Goal: Check status: Check status

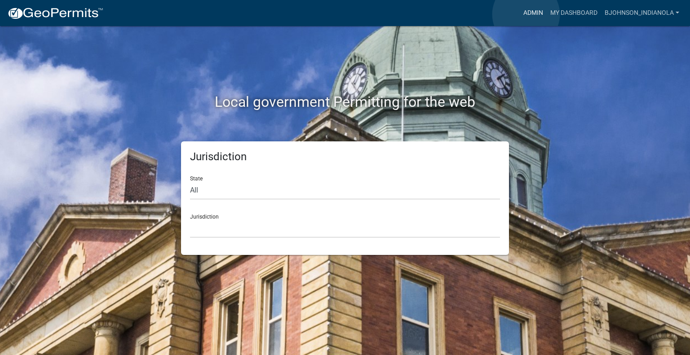
click at [526, 14] on link "Admin" at bounding box center [533, 12] width 27 height 17
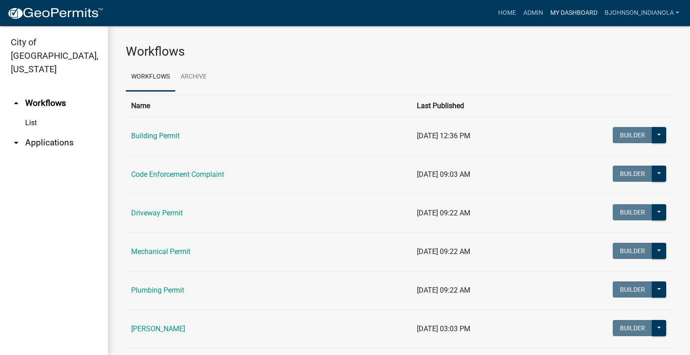
click at [581, 14] on link "My Dashboard" at bounding box center [574, 12] width 54 height 17
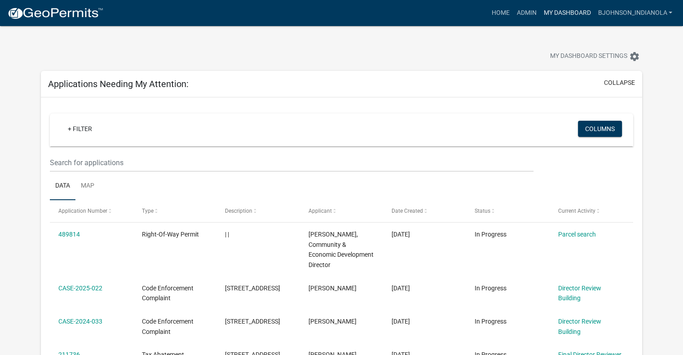
click at [562, 11] on link "My Dashboard" at bounding box center [567, 12] width 54 height 17
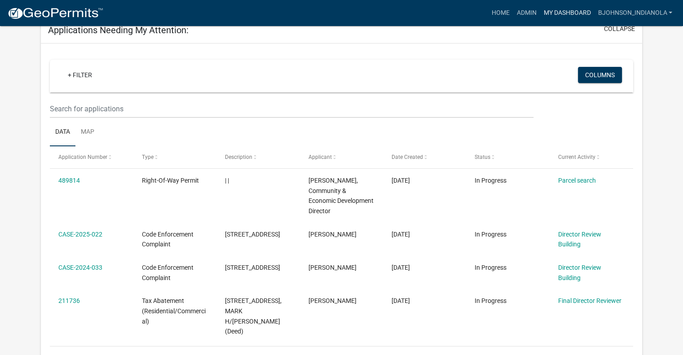
scroll to position [45, 0]
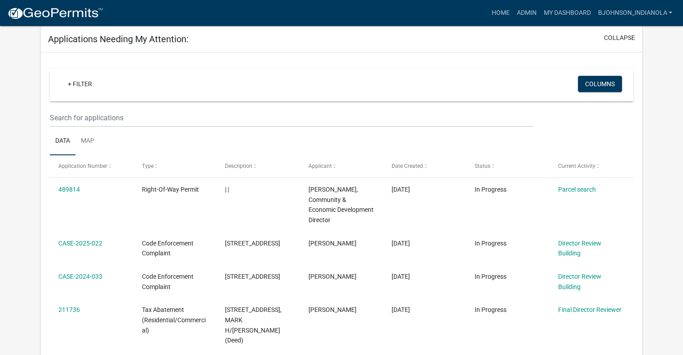
click at [358, 45] on div "Applications Needing My Attention: collapse" at bounding box center [341, 39] width 601 height 26
click at [614, 37] on button "collapse" at bounding box center [619, 37] width 31 height 9
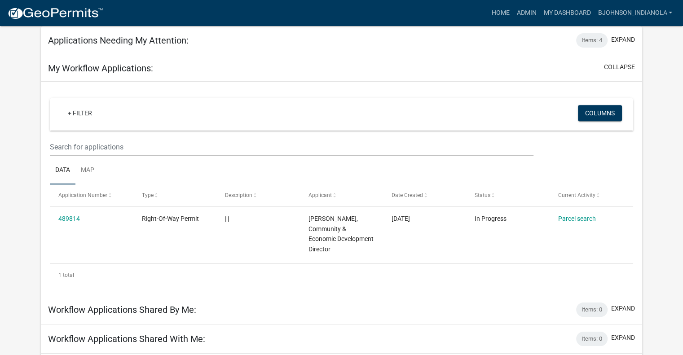
click at [639, 65] on div "My Workflow Applications: collapse" at bounding box center [341, 68] width 601 height 26
click at [629, 66] on button "collapse" at bounding box center [619, 66] width 31 height 9
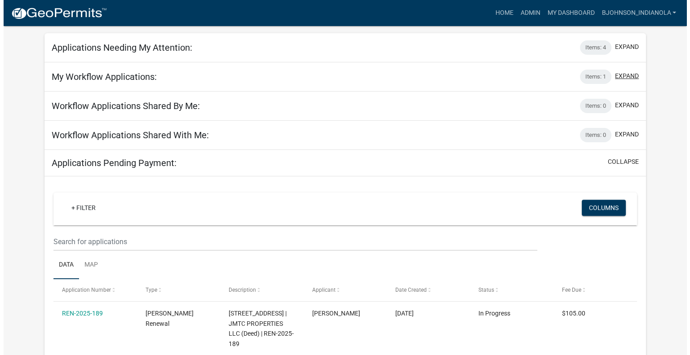
scroll to position [0, 0]
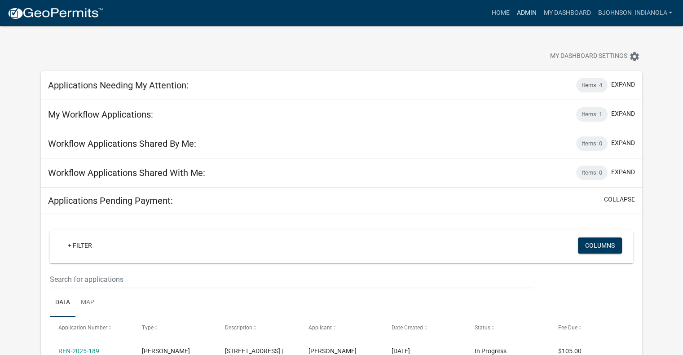
click at [522, 10] on link "Admin" at bounding box center [526, 12] width 27 height 17
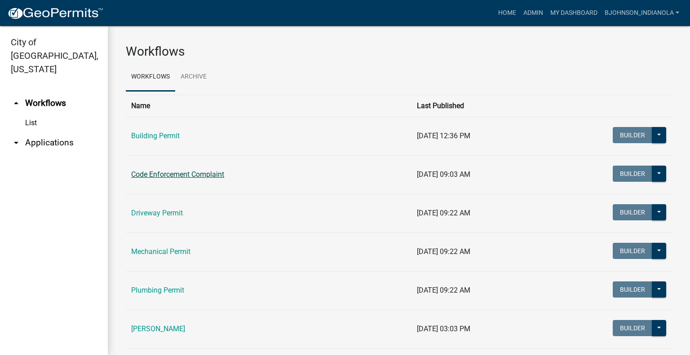
click at [177, 172] on link "Code Enforcement Complaint" at bounding box center [177, 174] width 93 height 9
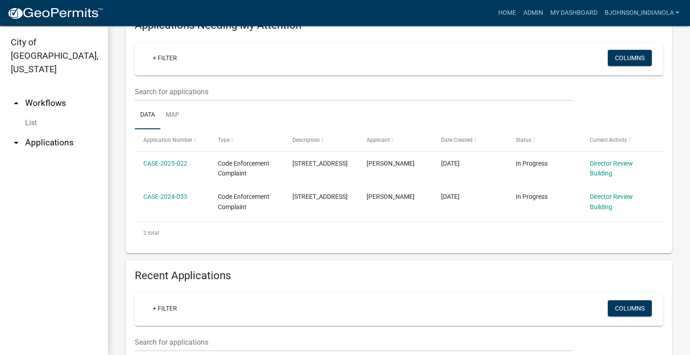
scroll to position [135, 0]
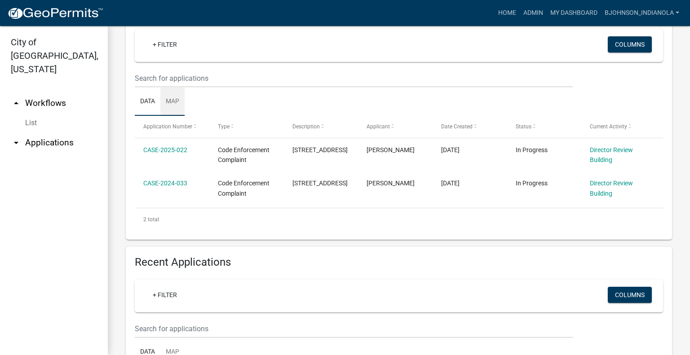
click at [172, 116] on link "Map" at bounding box center [172, 102] width 24 height 29
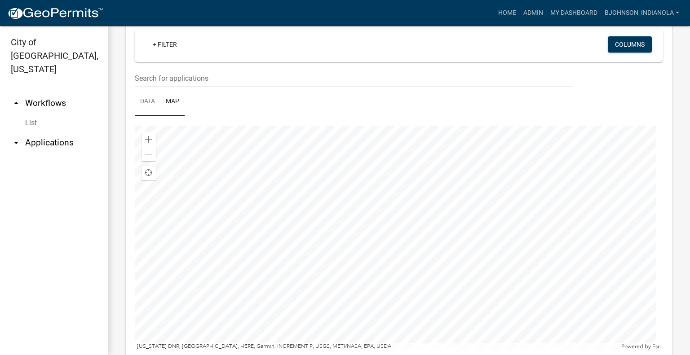
click at [148, 116] on link "Data" at bounding box center [148, 102] width 26 height 29
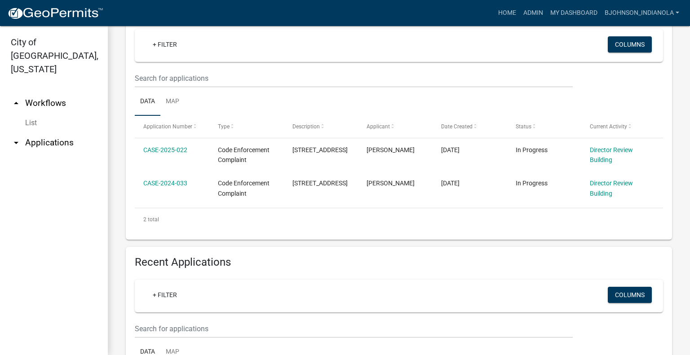
click at [58, 132] on link "arrow_drop_down Applications" at bounding box center [54, 143] width 108 height 22
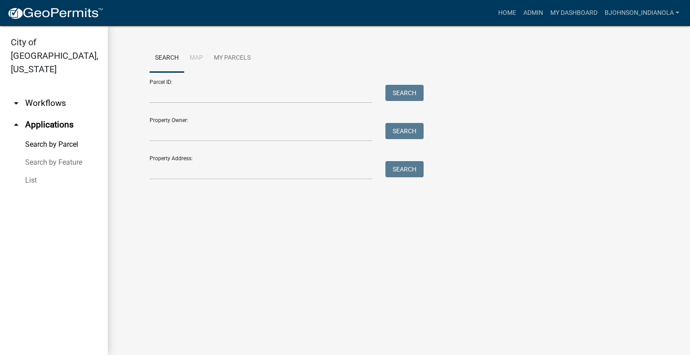
click at [44, 93] on link "arrow_drop_down Workflows" at bounding box center [54, 104] width 108 height 22
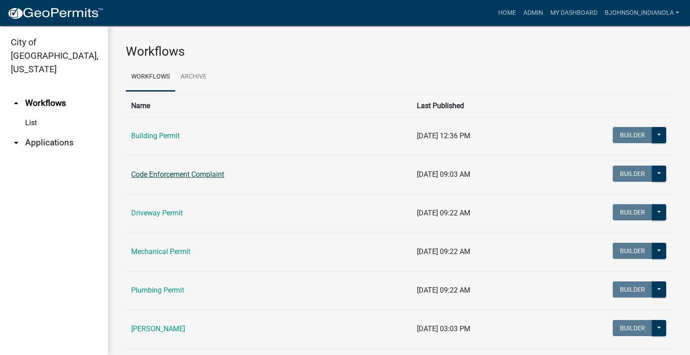
click at [164, 174] on link "Code Enforcement Complaint" at bounding box center [177, 174] width 93 height 9
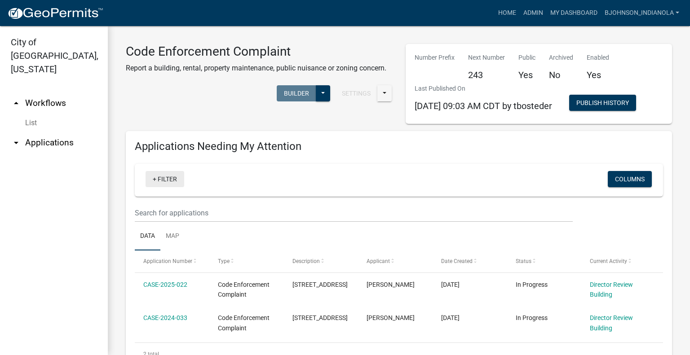
click at [181, 187] on link "+ Filter" at bounding box center [165, 179] width 39 height 16
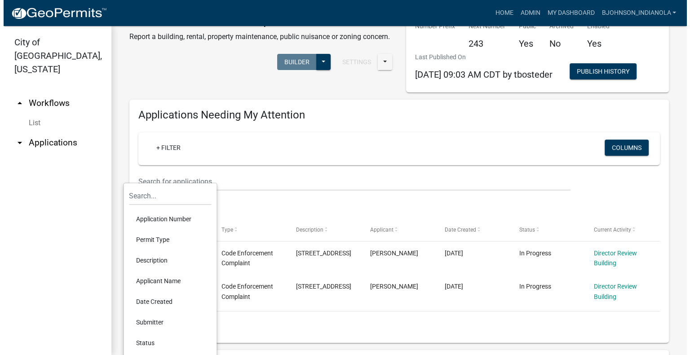
scroll to position [45, 0]
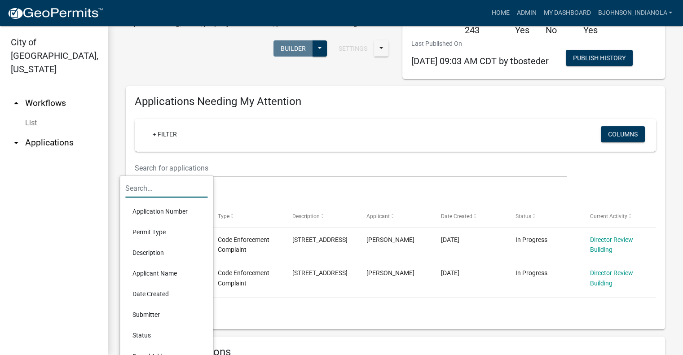
click at [175, 188] on input "text" at bounding box center [166, 188] width 82 height 18
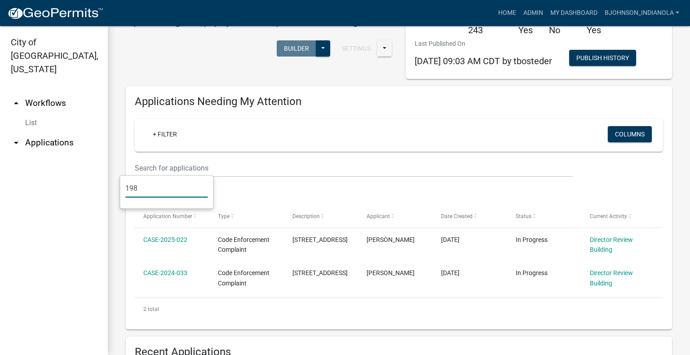
type input "198"
click at [191, 194] on input "198" at bounding box center [166, 188] width 82 height 18
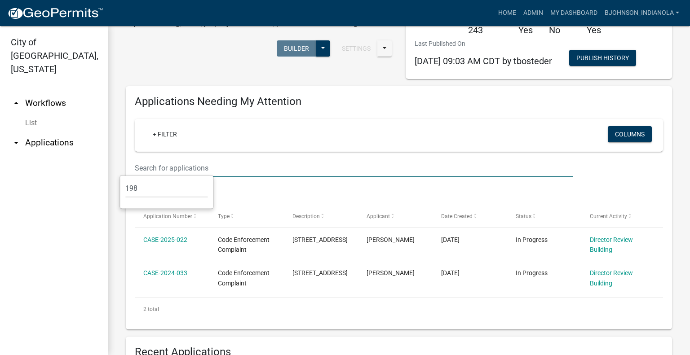
click at [220, 177] on input "text" at bounding box center [354, 168] width 438 height 18
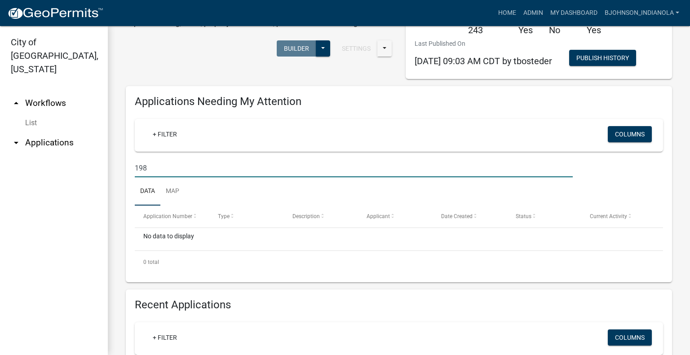
click at [260, 177] on input "198" at bounding box center [354, 168] width 438 height 18
type input "1"
click at [264, 206] on ul "Data Map" at bounding box center [399, 191] width 528 height 28
drag, startPoint x: 268, startPoint y: 219, endPoint x: 270, endPoint y: 202, distance: 17.2
click at [268, 206] on ul "Data Map" at bounding box center [399, 191] width 528 height 28
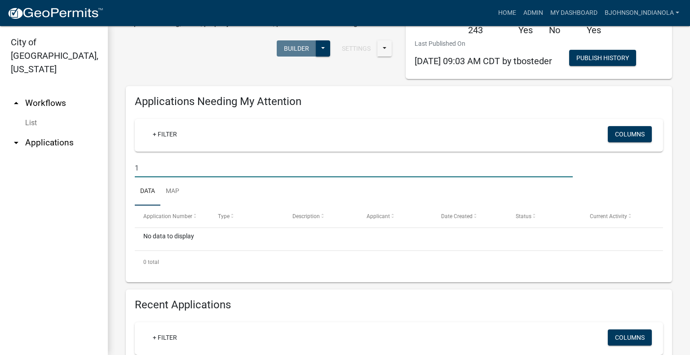
click at [270, 177] on input "1" at bounding box center [354, 168] width 438 height 18
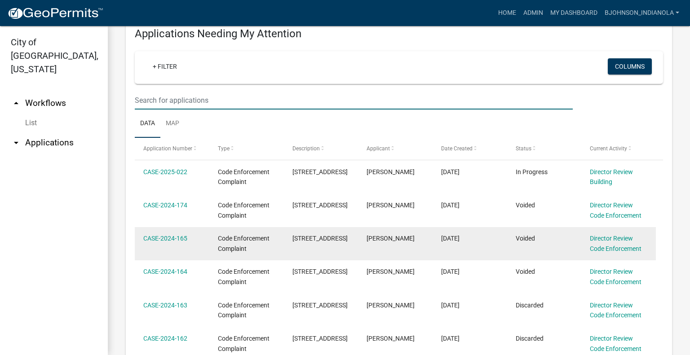
scroll to position [180, 0]
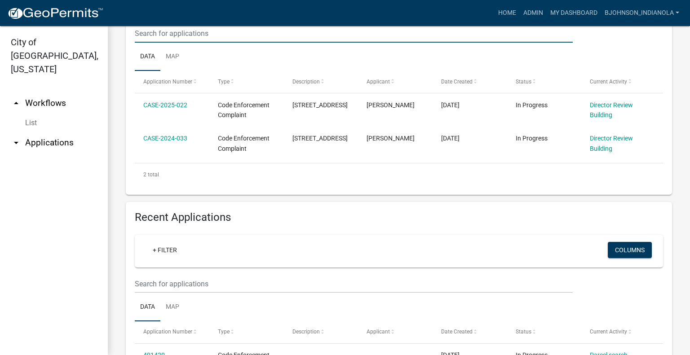
click at [171, 43] on input "text" at bounding box center [354, 33] width 438 height 18
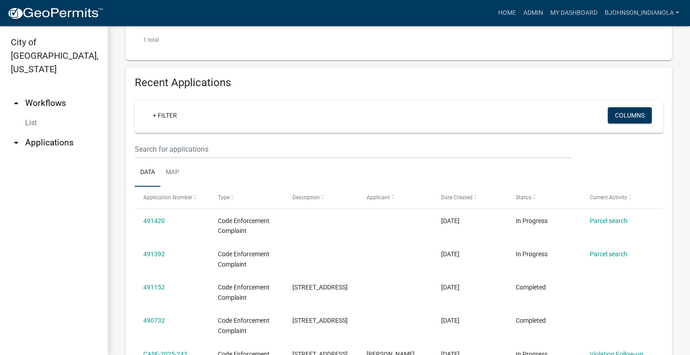
scroll to position [269, 0]
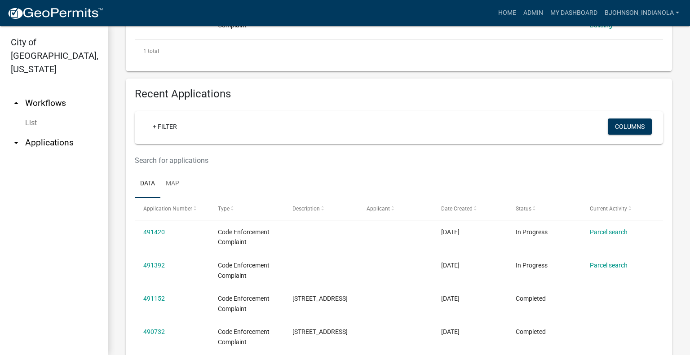
type input "19"
click at [219, 137] on div "+ Filter" at bounding box center [312, 128] width 347 height 18
click at [208, 170] on input "text" at bounding box center [354, 160] width 438 height 18
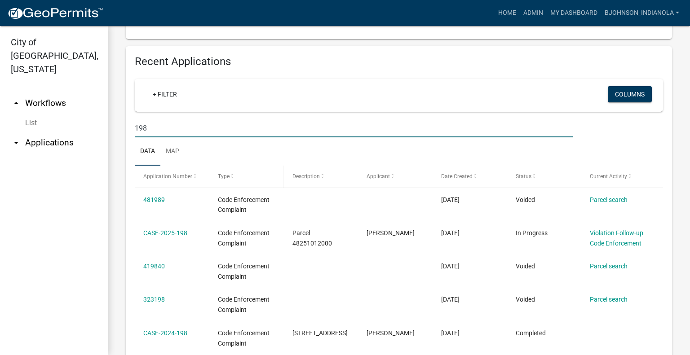
scroll to position [314, 0]
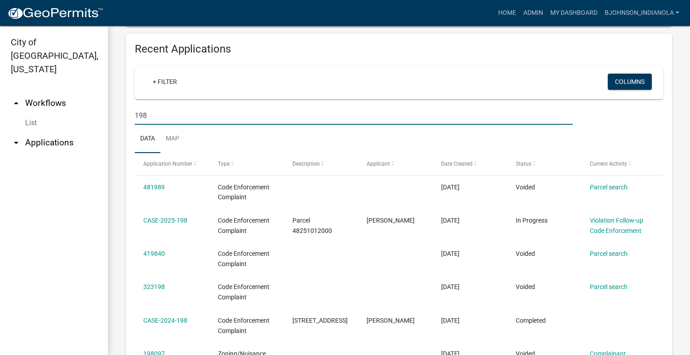
click at [171, 125] on input "198" at bounding box center [354, 115] width 438 height 18
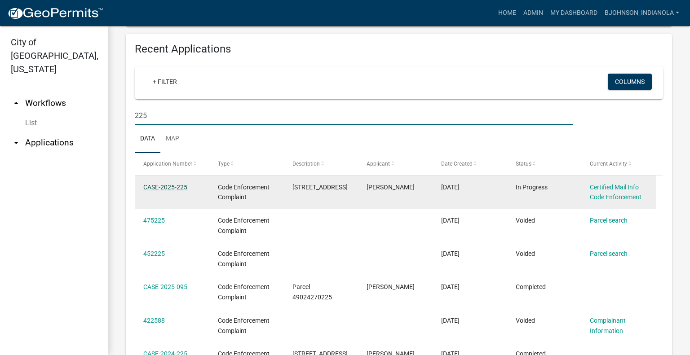
type input "225"
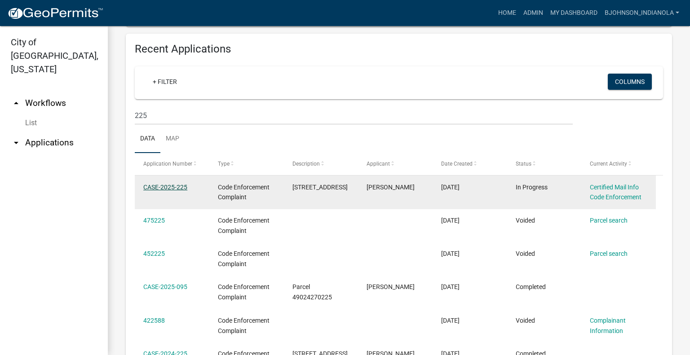
click at [179, 191] on link "CASE-2025-225" at bounding box center [165, 187] width 44 height 7
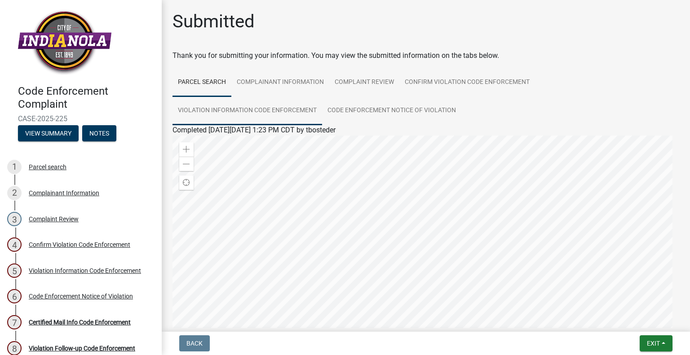
click at [284, 115] on link "Violation Information Code Enforcement" at bounding box center [247, 111] width 150 height 29
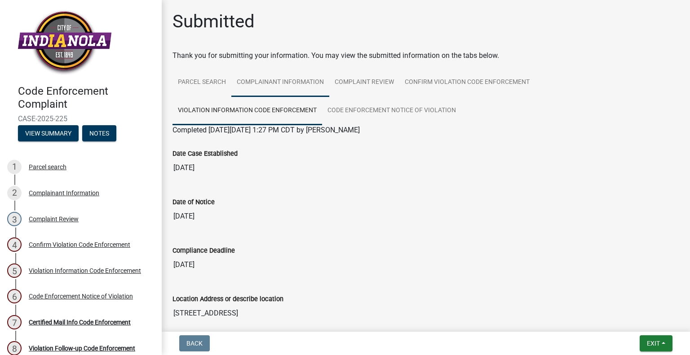
click at [272, 86] on link "Complainant Information" at bounding box center [280, 82] width 98 height 29
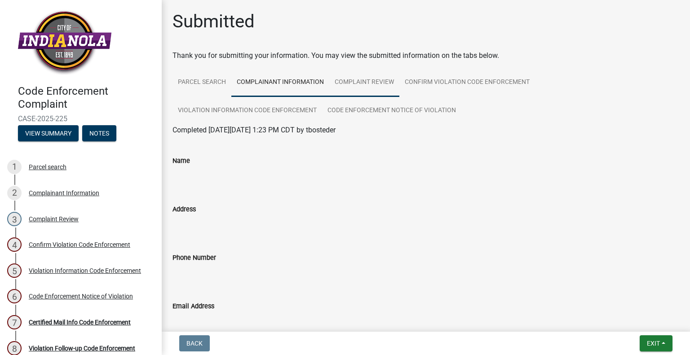
click at [362, 79] on link "Complaint Review" at bounding box center [364, 82] width 70 height 29
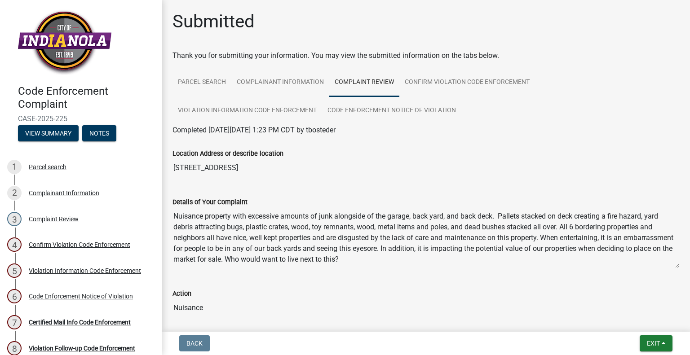
drag, startPoint x: 249, startPoint y: 217, endPoint x: 560, endPoint y: 225, distance: 311.3
click at [560, 225] on textarea "Nuisance property with excessive amounts of junk alongside of the garage, back …" at bounding box center [425, 237] width 507 height 61
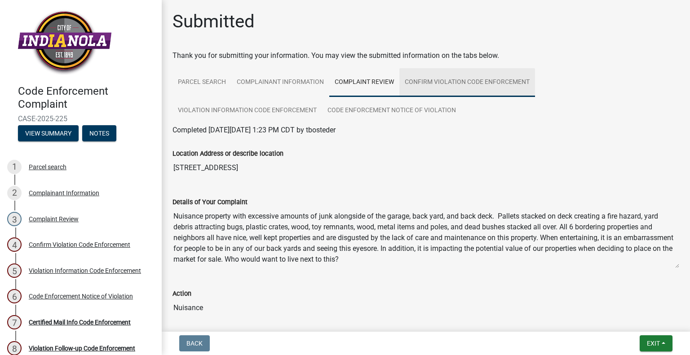
click at [425, 77] on link "Confirm Violation Code Enforcement" at bounding box center [467, 82] width 136 height 29
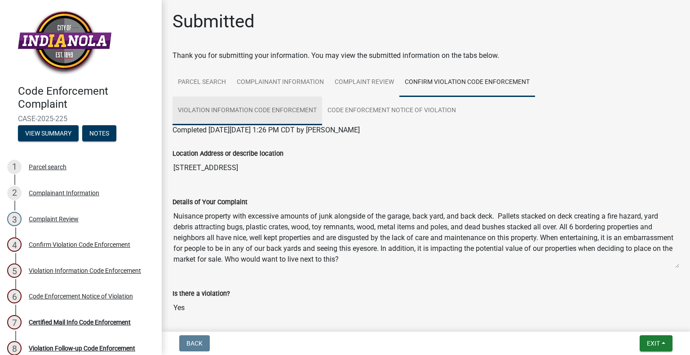
click at [239, 111] on link "Violation Information Code Enforcement" at bounding box center [247, 111] width 150 height 29
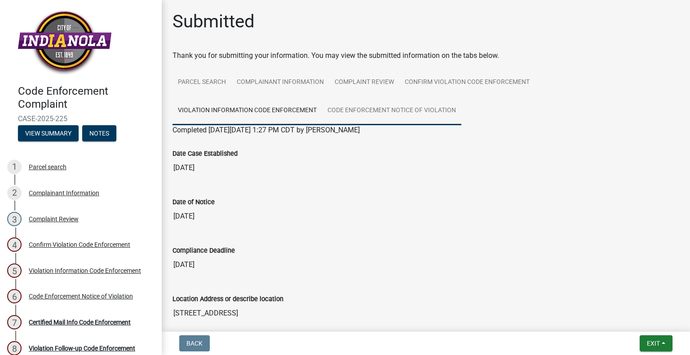
click at [372, 108] on link "Code Enforcement Notice of Violation" at bounding box center [391, 111] width 139 height 29
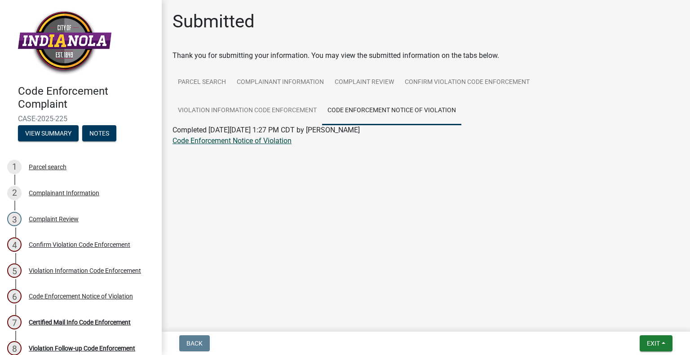
click at [256, 140] on link "Code Enforcement Notice of Violation" at bounding box center [231, 141] width 119 height 9
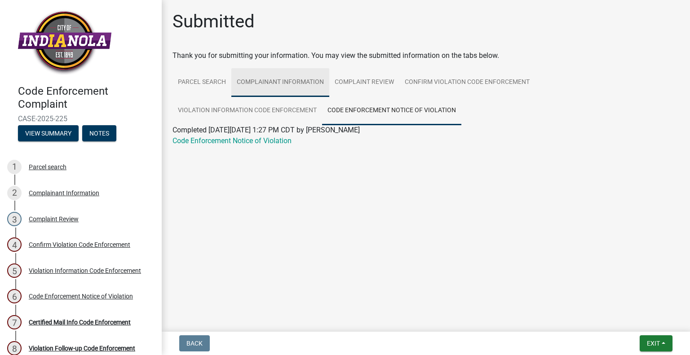
click at [260, 77] on link "Complainant Information" at bounding box center [280, 82] width 98 height 29
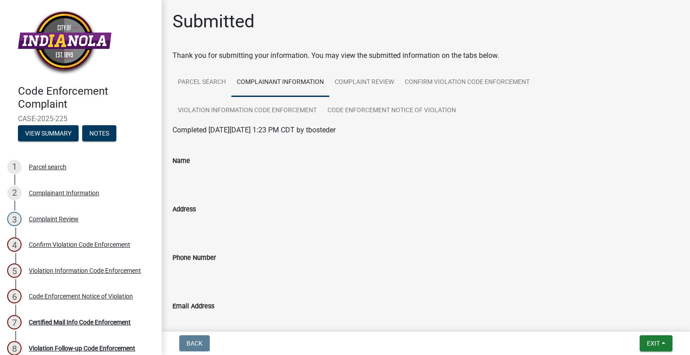
drag, startPoint x: 72, startPoint y: 119, endPoint x: 54, endPoint y: 118, distance: 18.4
click at [54, 118] on span "CASE-2025-225" at bounding box center [81, 119] width 126 height 9
click at [59, 122] on span "CASE-2025-225" at bounding box center [81, 119] width 126 height 9
click at [357, 81] on link "Complaint Review" at bounding box center [364, 82] width 70 height 29
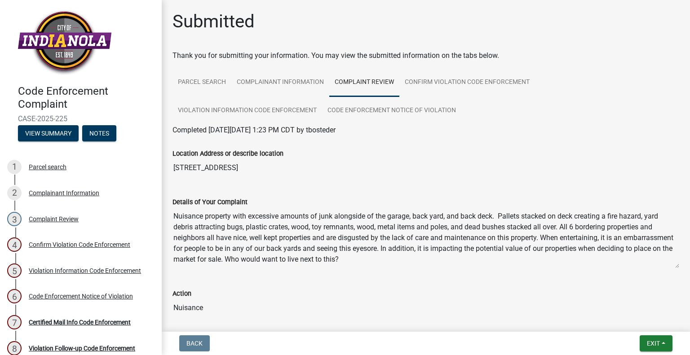
click at [238, 228] on textarea "Nuisance property with excessive amounts of junk alongside of the garage, back …" at bounding box center [425, 237] width 507 height 61
drag, startPoint x: 222, startPoint y: 128, endPoint x: 307, endPoint y: 132, distance: 84.5
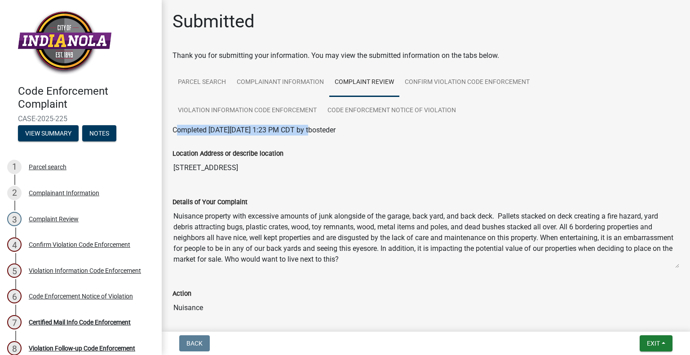
click at [307, 132] on span "Completed [DATE][DATE] 1:23 PM CDT by tbosteder" at bounding box center [253, 130] width 163 height 9
click at [55, 192] on div "Complainant Information" at bounding box center [64, 193] width 71 height 6
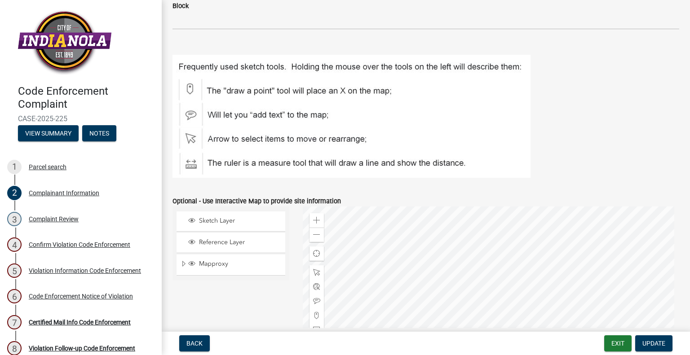
scroll to position [1025, 0]
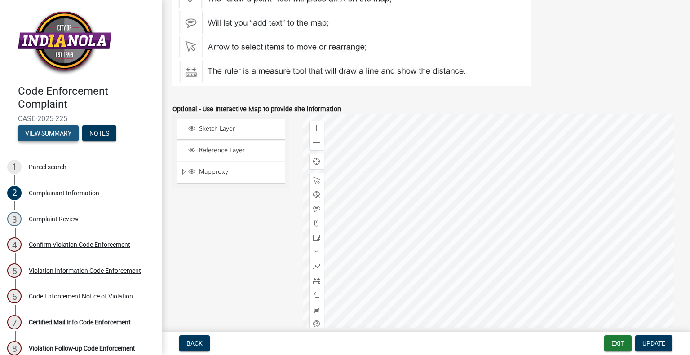
click at [49, 129] on button "View Summary" at bounding box center [48, 133] width 61 height 16
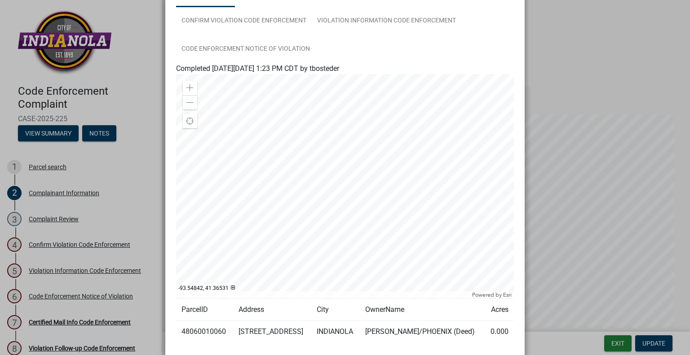
scroll to position [0, 0]
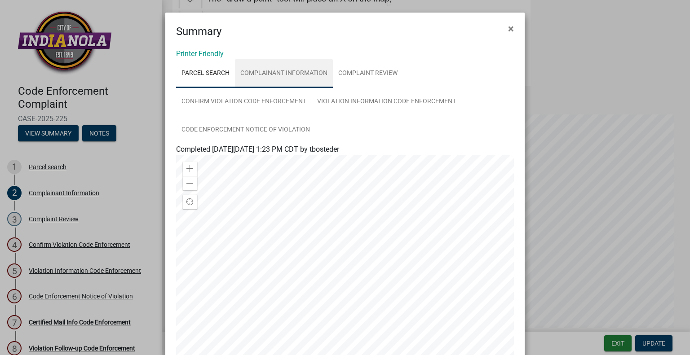
click at [277, 77] on link "Complainant Information" at bounding box center [284, 73] width 98 height 29
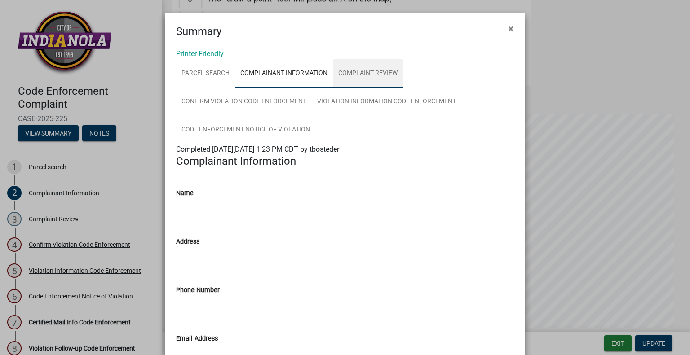
click at [337, 80] on link "Complaint Review" at bounding box center [368, 73] width 70 height 29
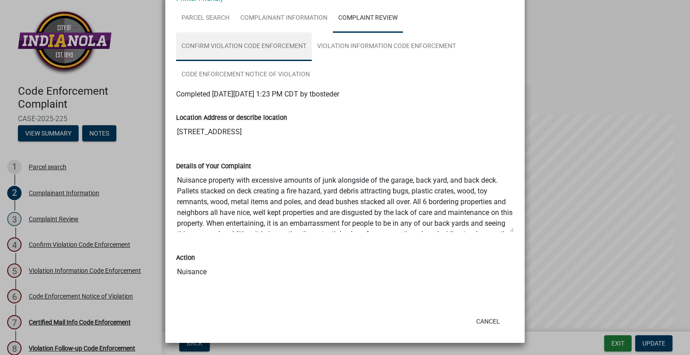
click at [239, 41] on link "Confirm Violation Code Enforcement" at bounding box center [244, 46] width 136 height 29
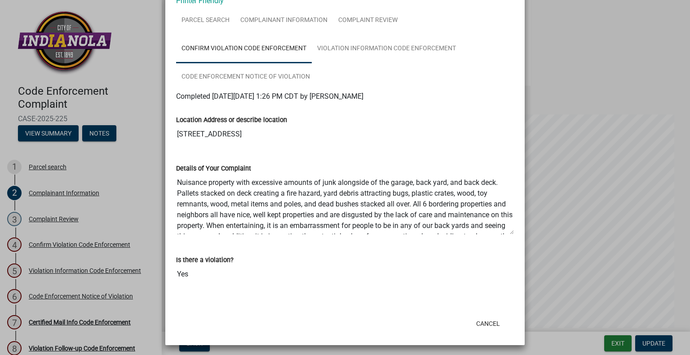
scroll to position [55, 0]
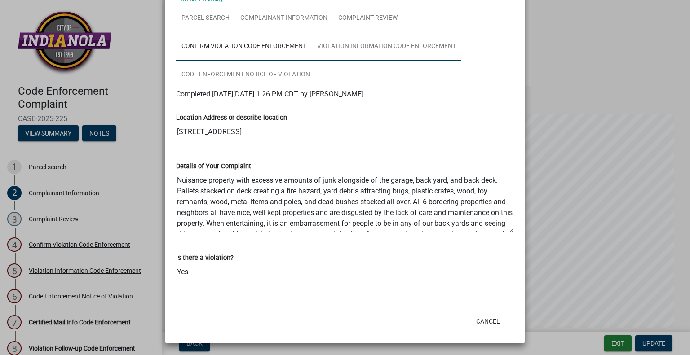
click at [338, 50] on link "Violation Information Code Enforcement" at bounding box center [387, 46] width 150 height 29
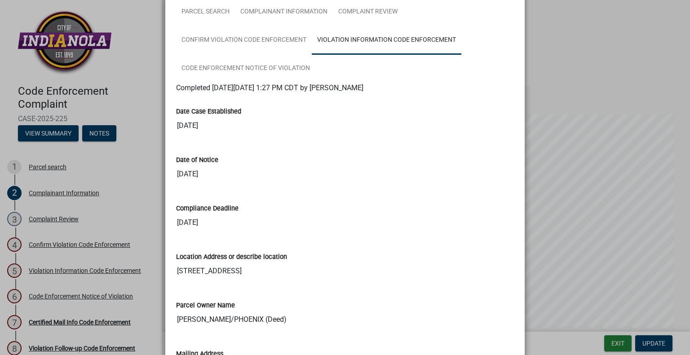
scroll to position [0, 0]
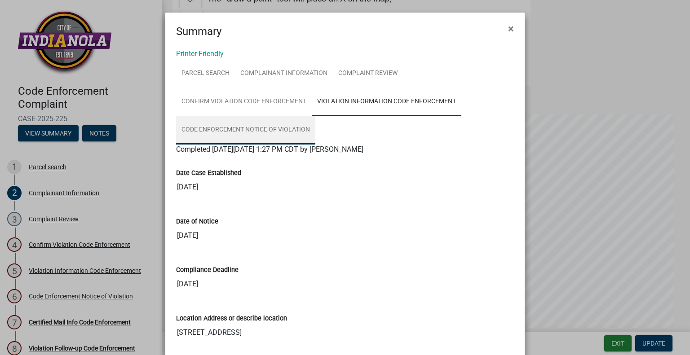
click at [245, 133] on link "Code Enforcement Notice of Violation" at bounding box center [245, 130] width 139 height 29
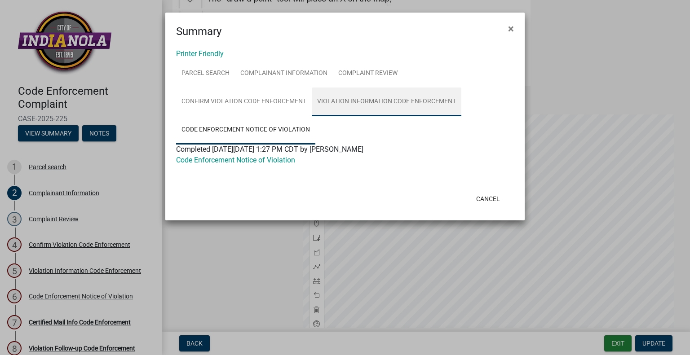
click at [344, 106] on link "Violation Information Code Enforcement" at bounding box center [387, 102] width 150 height 29
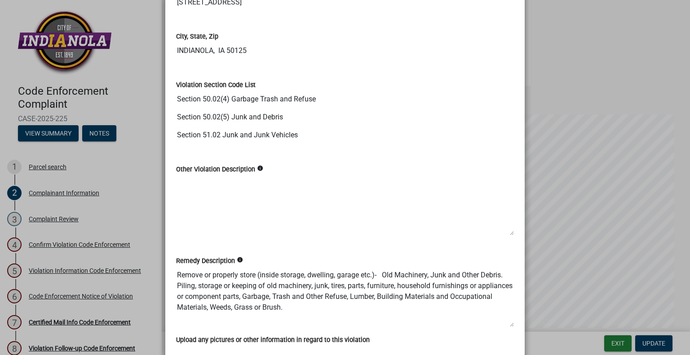
scroll to position [494, 0]
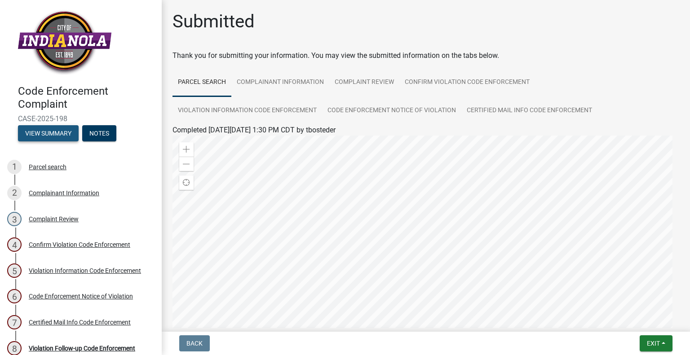
click at [69, 132] on button "View Summary" at bounding box center [48, 133] width 61 height 16
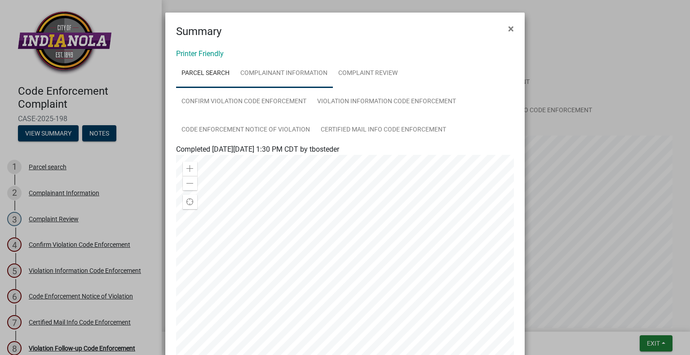
click at [274, 72] on link "Complainant Information" at bounding box center [284, 73] width 98 height 29
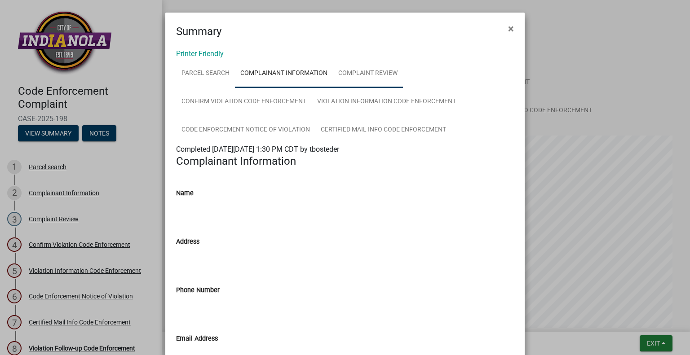
click at [352, 77] on link "Complaint Review" at bounding box center [368, 73] width 70 height 29
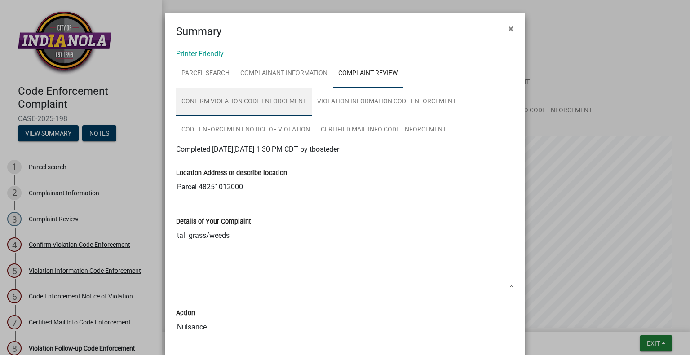
click at [230, 104] on link "Confirm Violation Code Enforcement" at bounding box center [244, 102] width 136 height 29
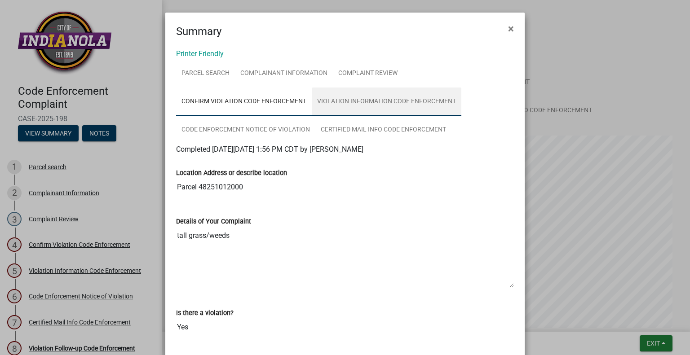
click at [339, 102] on link "Violation Information Code Enforcement" at bounding box center [387, 102] width 150 height 29
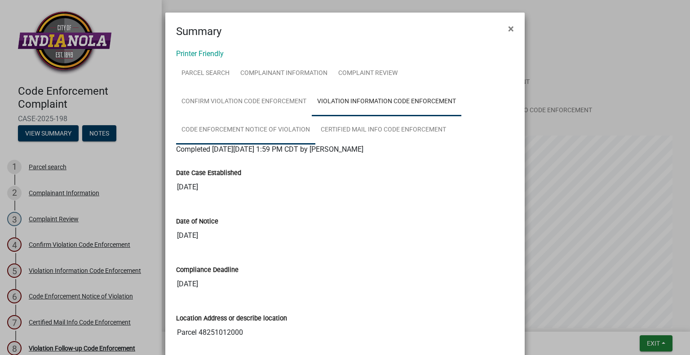
click at [271, 137] on link "Code Enforcement Notice of Violation" at bounding box center [245, 130] width 139 height 29
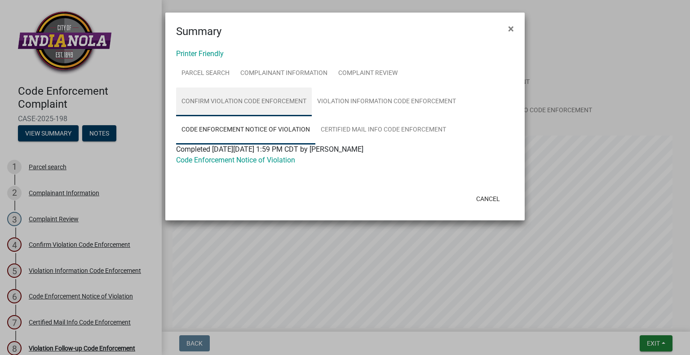
click at [228, 94] on link "Confirm Violation Code Enforcement" at bounding box center [244, 102] width 136 height 29
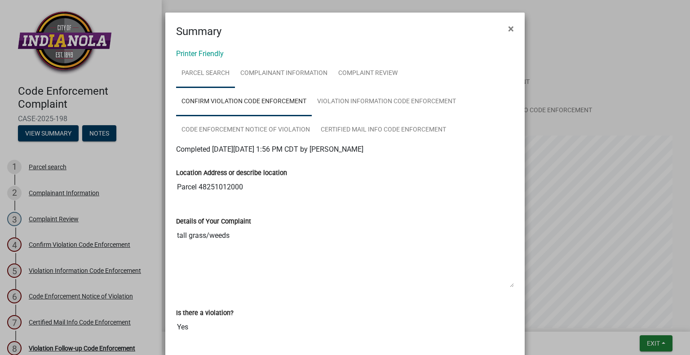
click at [196, 77] on link "Parcel search" at bounding box center [205, 73] width 59 height 29
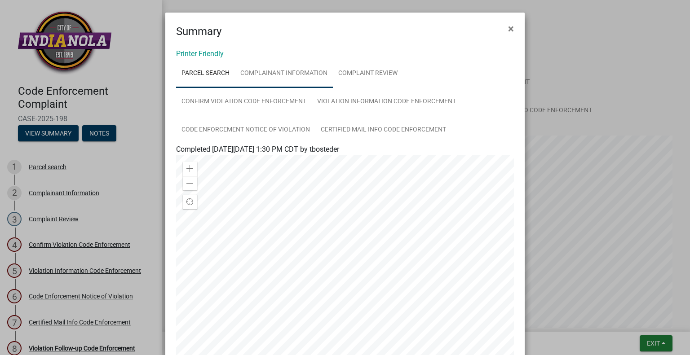
click at [286, 72] on link "Complainant Information" at bounding box center [284, 73] width 98 height 29
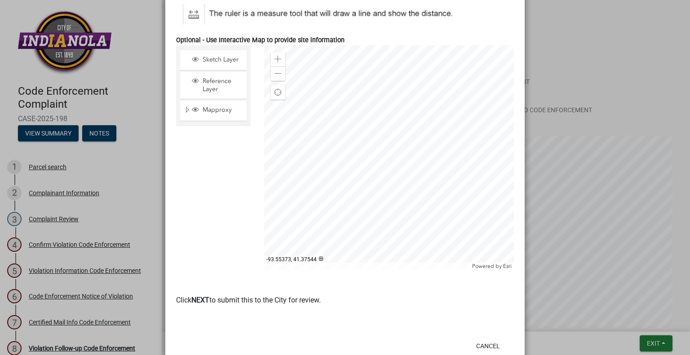
scroll to position [1173, 0]
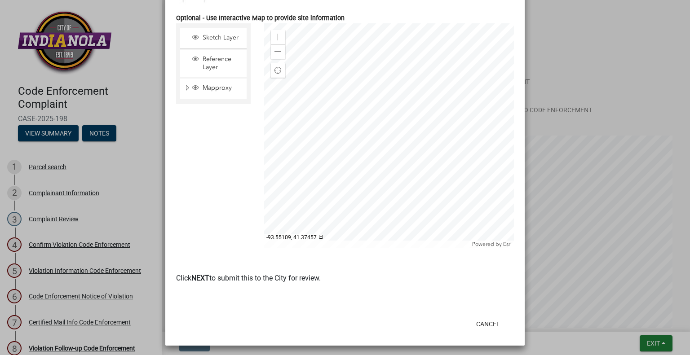
click at [364, 128] on div at bounding box center [389, 135] width 250 height 225
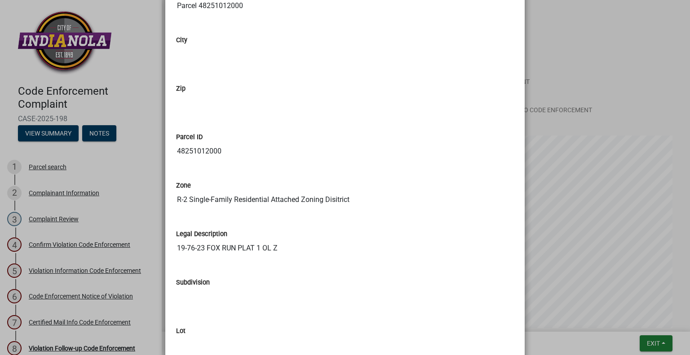
scroll to position [454, 0]
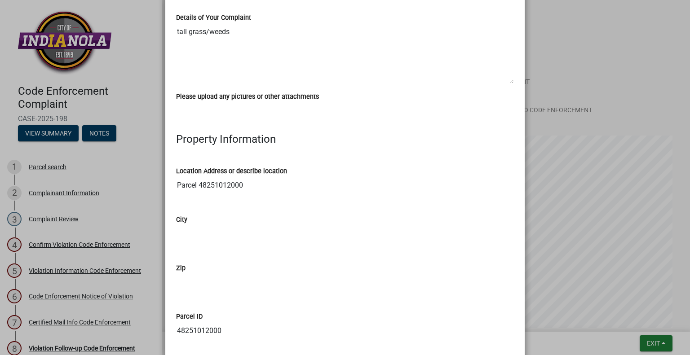
click at [225, 183] on input "Parcel 48251012000" at bounding box center [345, 185] width 338 height 18
click at [268, 225] on input "City" at bounding box center [345, 234] width 338 height 18
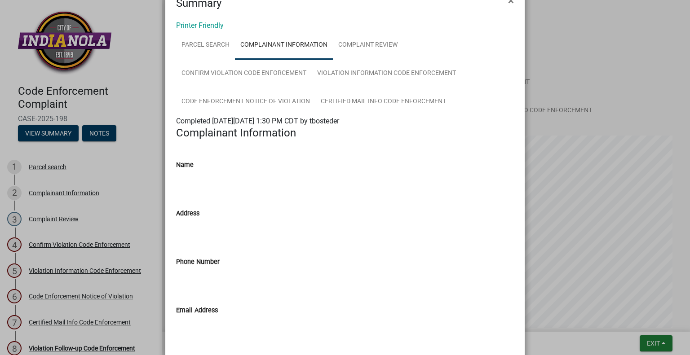
scroll to position [0, 0]
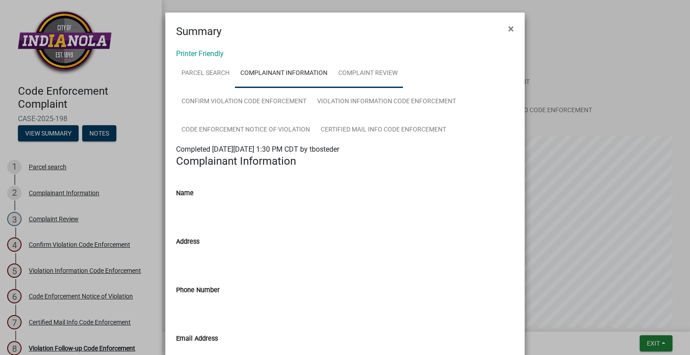
click at [337, 61] on link "Complaint Review" at bounding box center [368, 73] width 70 height 29
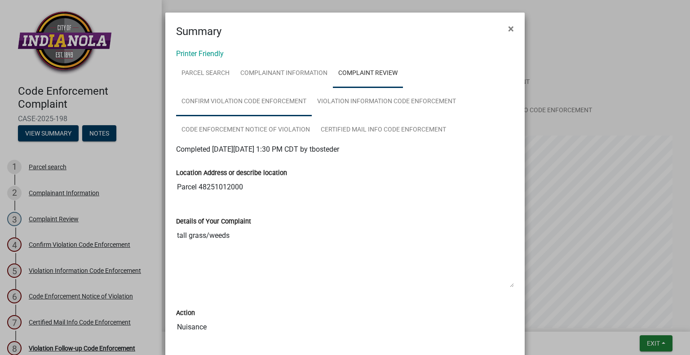
click at [243, 102] on link "Confirm Violation Code Enforcement" at bounding box center [244, 102] width 136 height 29
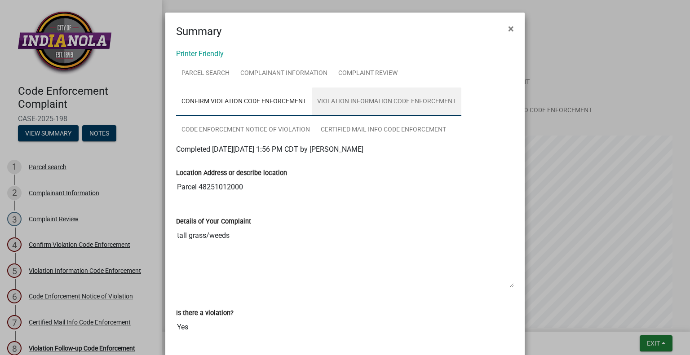
click at [337, 104] on link "Violation Information Code Enforcement" at bounding box center [387, 102] width 150 height 29
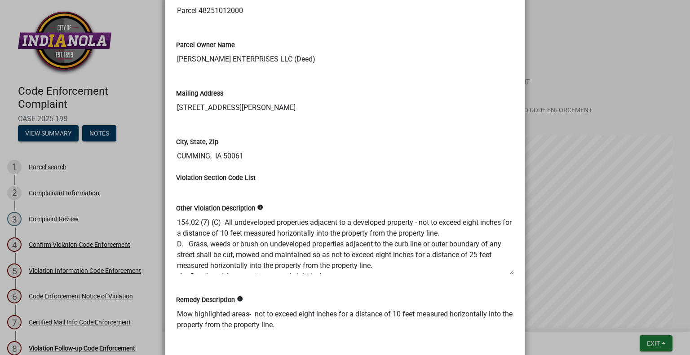
scroll to position [404, 0]
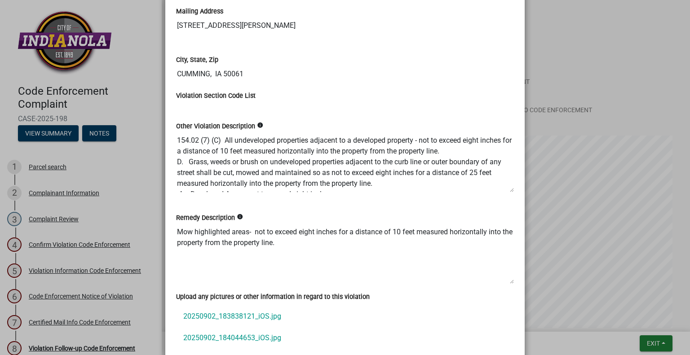
click at [437, 150] on textarea "154.02 (7) (C) All undeveloped properties adjacent to a developed property - no…" at bounding box center [345, 162] width 338 height 61
drag, startPoint x: 446, startPoint y: 152, endPoint x: 440, endPoint y: 152, distance: 6.3
click at [440, 152] on textarea "154.02 (7) (C) All undeveloped properties adjacent to a developed property - no…" at bounding box center [345, 162] width 338 height 61
drag, startPoint x: 452, startPoint y: 152, endPoint x: 220, endPoint y: 138, distance: 232.1
click at [220, 138] on textarea "154.02 (7) (C) All undeveloped properties adjacent to a developed property - no…" at bounding box center [345, 162] width 338 height 61
